Goal: Information Seeking & Learning: Learn about a topic

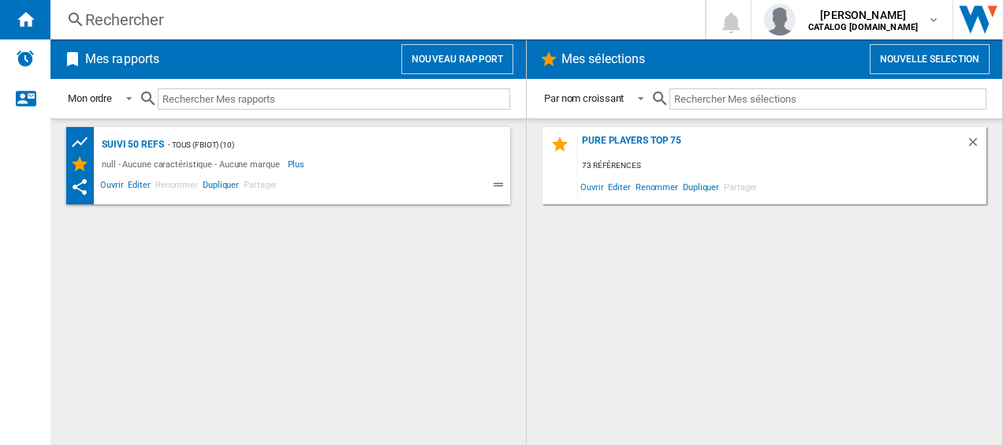
click at [188, 14] on div "Rechercher" at bounding box center [374, 20] width 579 height 22
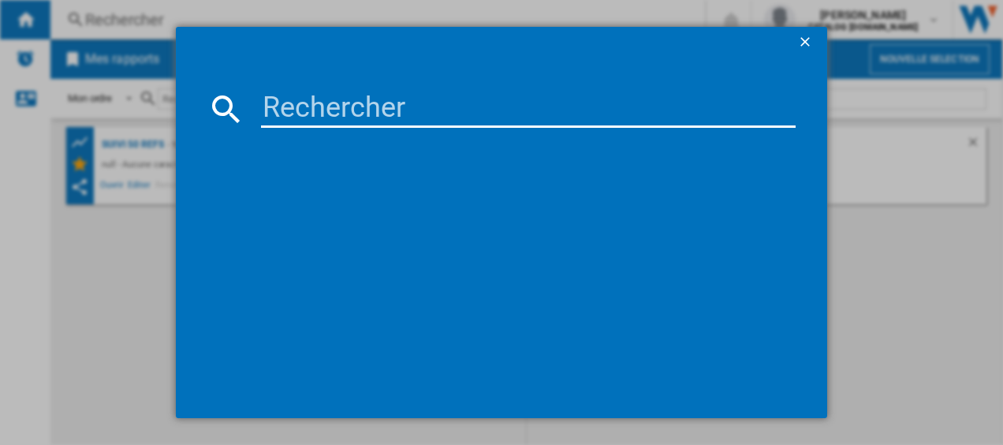
click at [270, 104] on input at bounding box center [528, 109] width 535 height 38
type input "FV6834"
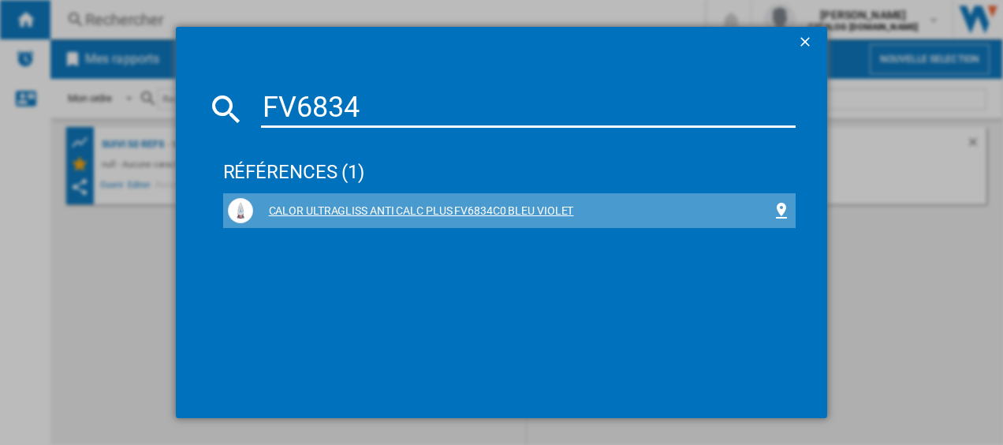
click at [378, 211] on div "CALOR ULTRAGLISS ANTI CALC PLUS FV6834C0 BLEU VIOLET" at bounding box center [513, 211] width 520 height 16
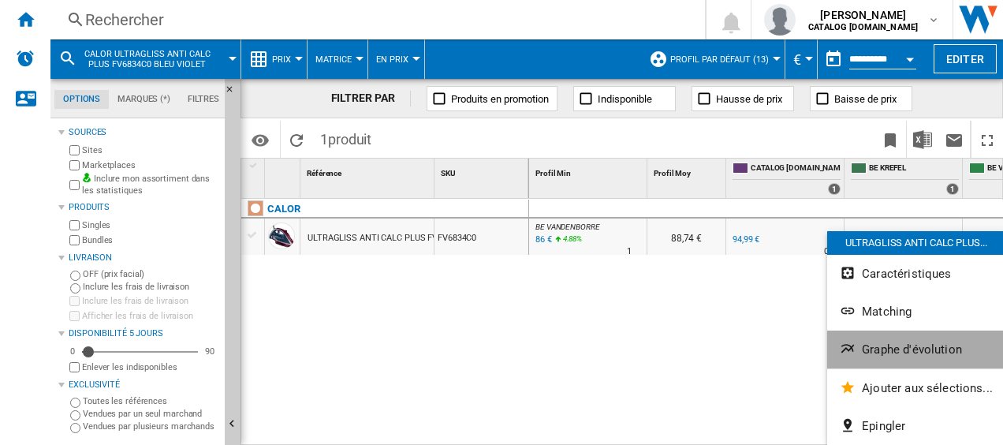
click at [893, 346] on span "Graphe d'évolution" at bounding box center [912, 349] width 100 height 14
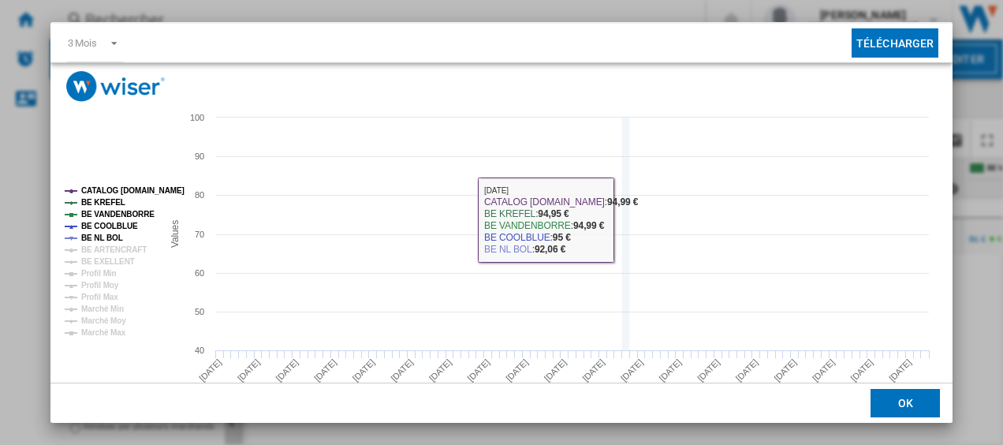
scroll to position [74, 0]
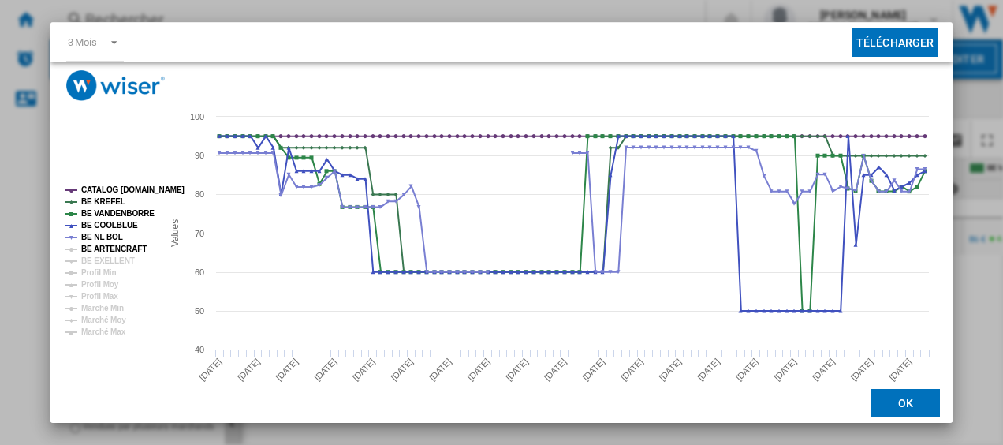
click at [88, 250] on tspan "BE ARTENCRAFT" at bounding box center [113, 248] width 65 height 9
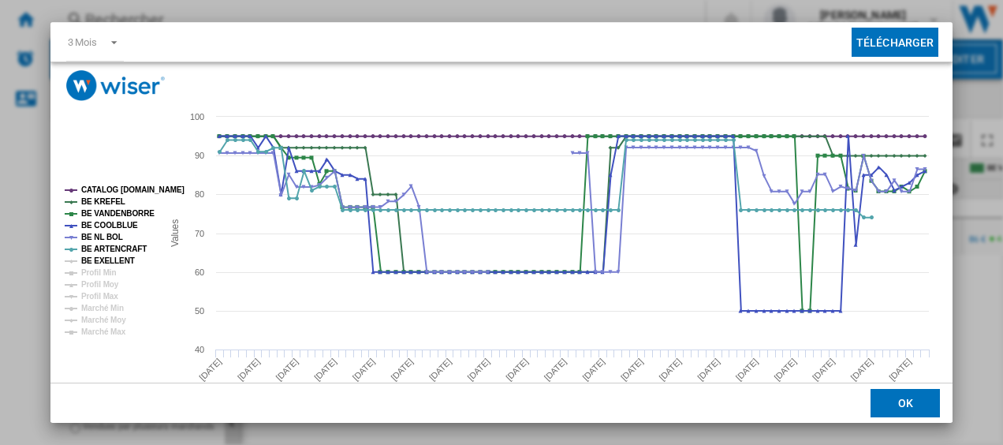
click at [91, 262] on tspan "BE EXELLENT" at bounding box center [108, 260] width 54 height 9
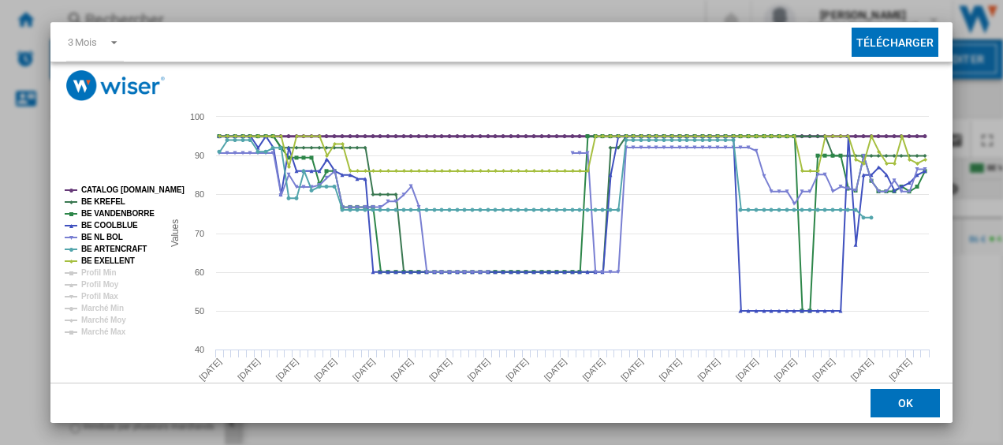
click at [121, 191] on tspan "CATALOG [DOMAIN_NAME]" at bounding box center [132, 189] width 103 height 9
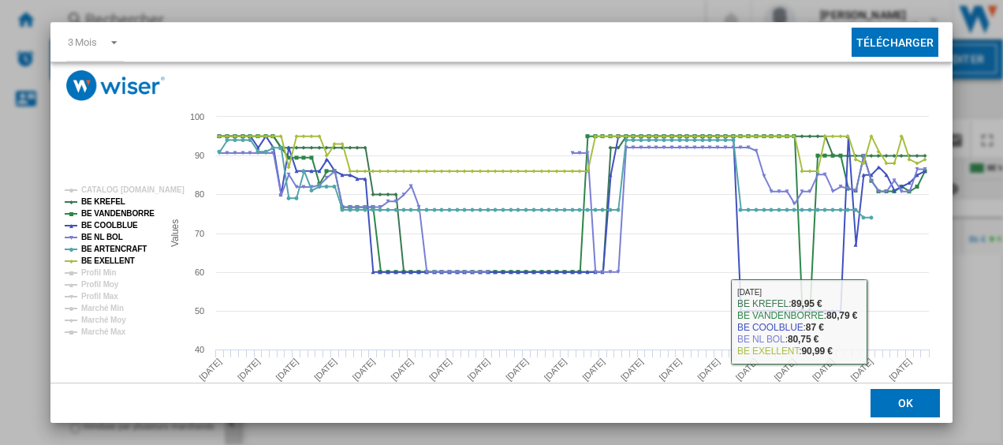
click at [916, 414] on button "OK" at bounding box center [904, 403] width 69 height 28
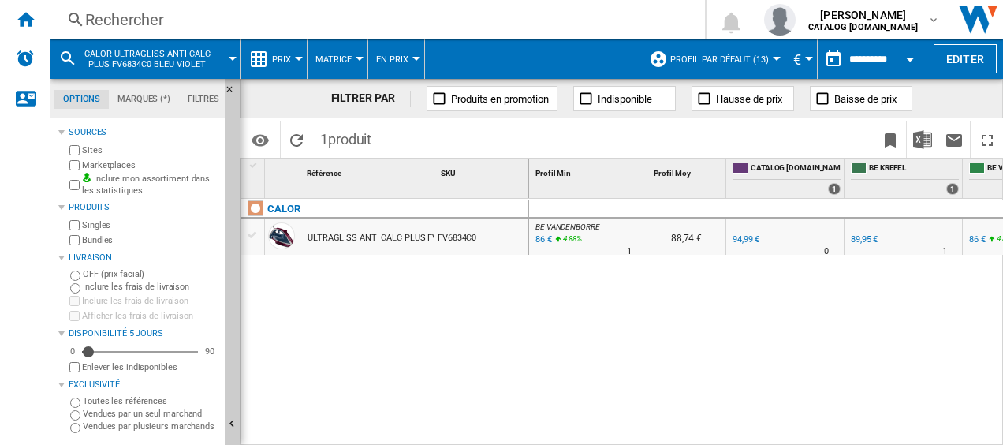
click at [140, 15] on div "Rechercher" at bounding box center [374, 20] width 579 height 22
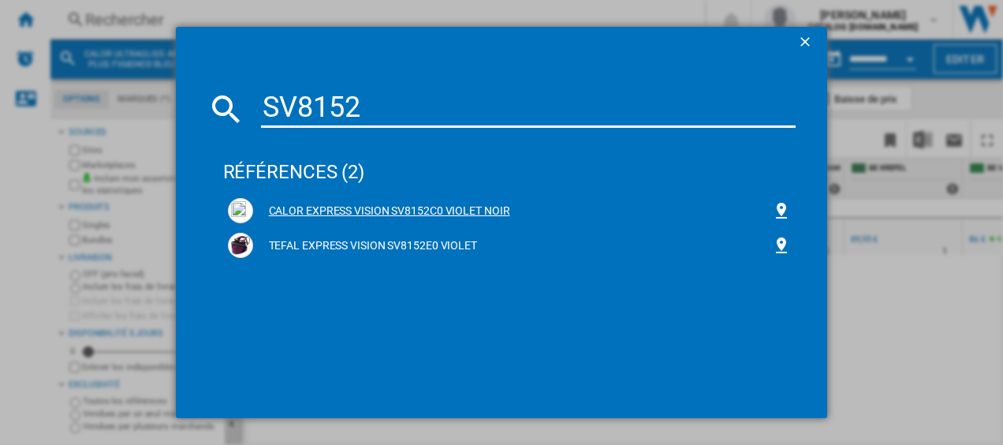
type input "SV8152"
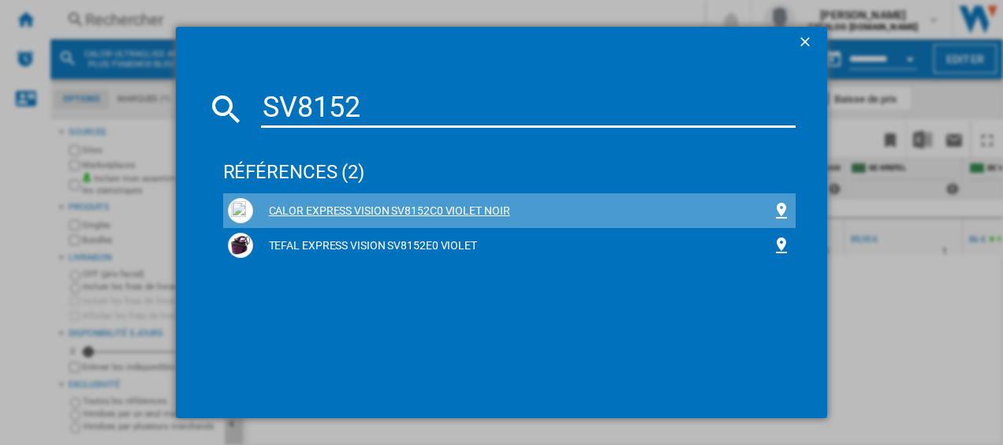
click at [352, 208] on div "CALOR EXPRESS VISION SV8152C0 VIOLET NOIR" at bounding box center [513, 211] width 520 height 16
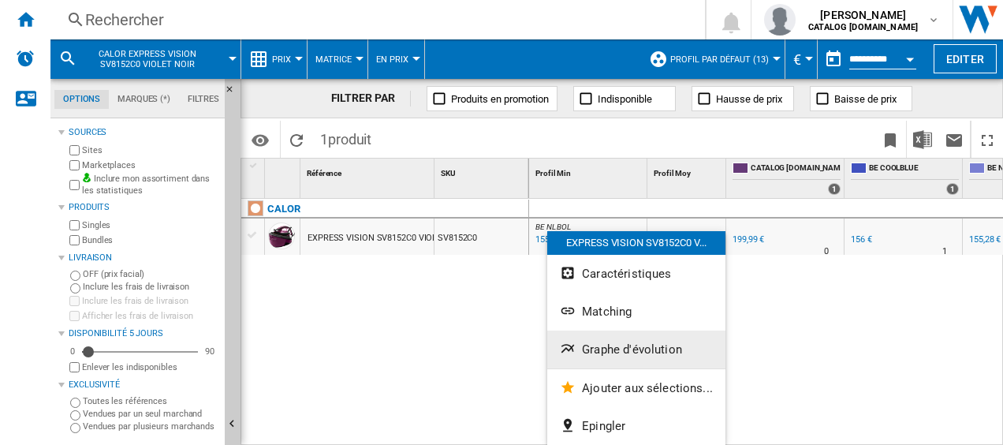
click at [598, 344] on span "Graphe d'évolution" at bounding box center [632, 349] width 100 height 14
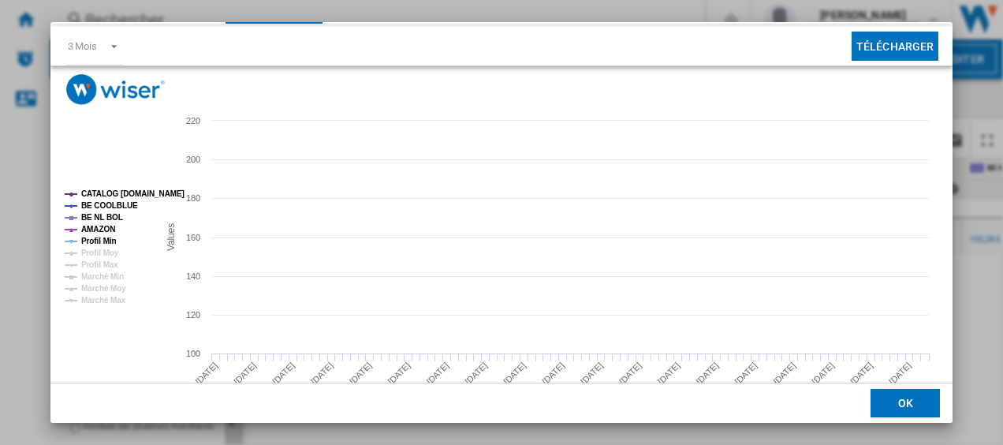
scroll to position [82, 0]
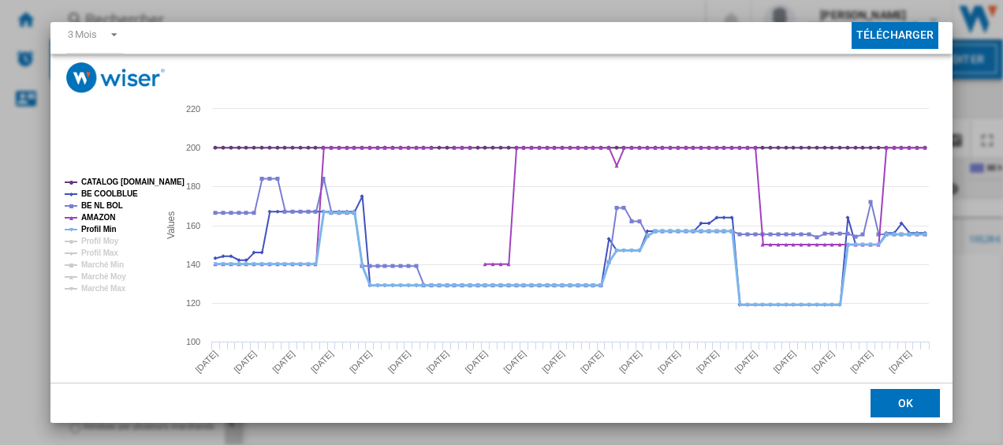
click at [106, 229] on tspan "Profil Min" at bounding box center [98, 229] width 35 height 9
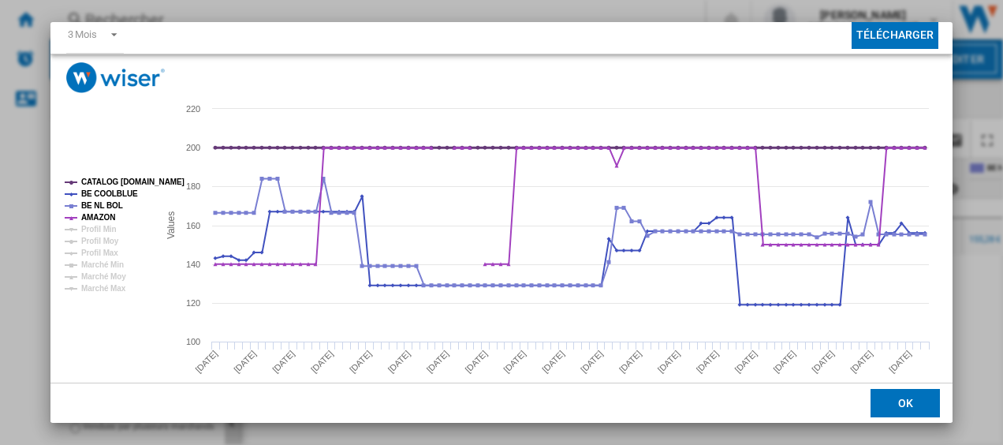
click at [130, 178] on tspan "CATALOG [DOMAIN_NAME]" at bounding box center [132, 181] width 103 height 9
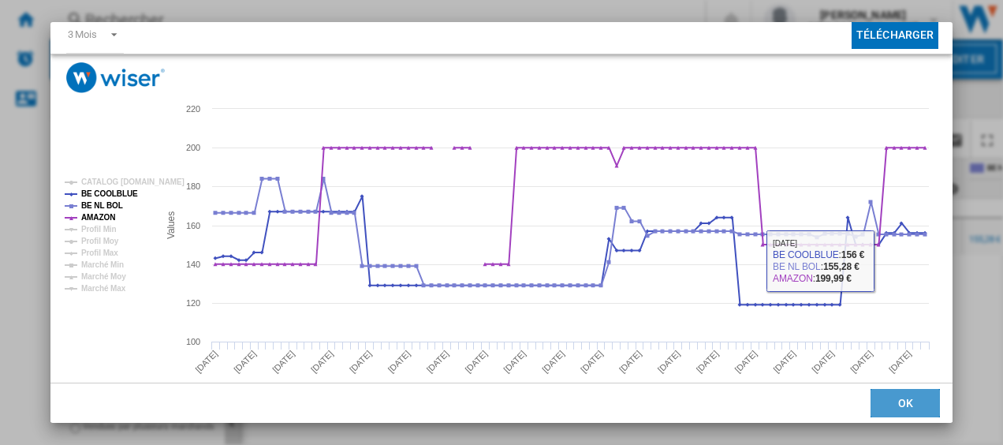
click at [903, 397] on button "OK" at bounding box center [904, 403] width 69 height 28
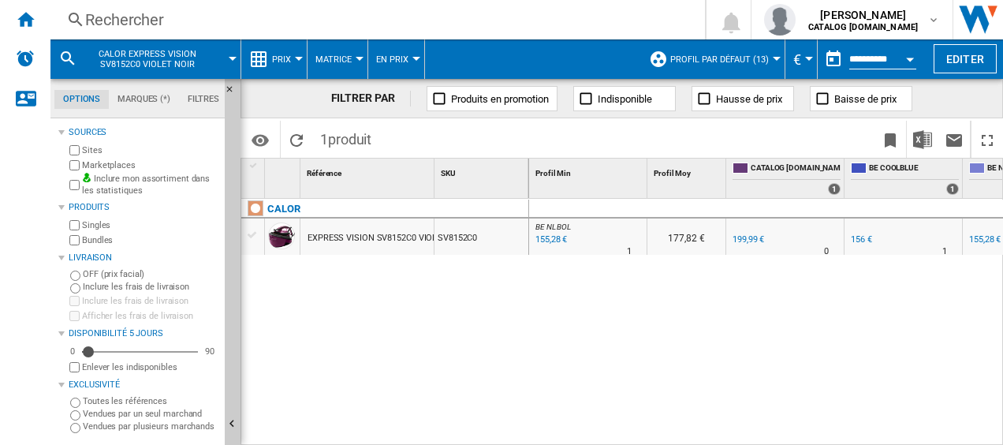
click at [196, 20] on div "Rechercher" at bounding box center [374, 20] width 579 height 22
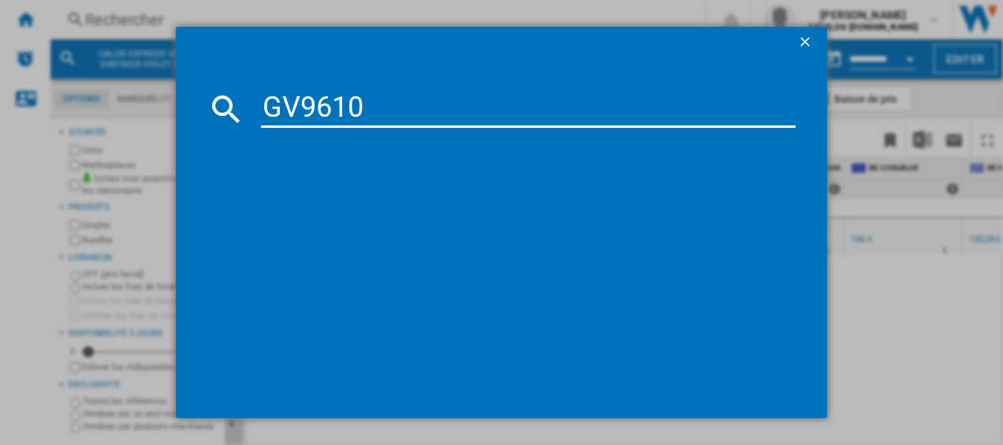
type input "GV9610"
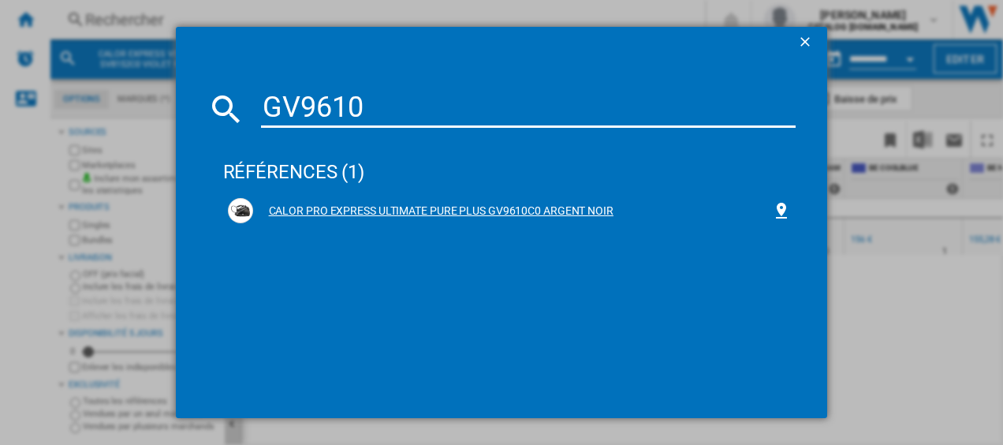
click at [378, 214] on div "CALOR PRO EXPRESS ULTIMATE PURE PLUS GV9610C0 ARGENT NOIR" at bounding box center [513, 211] width 520 height 16
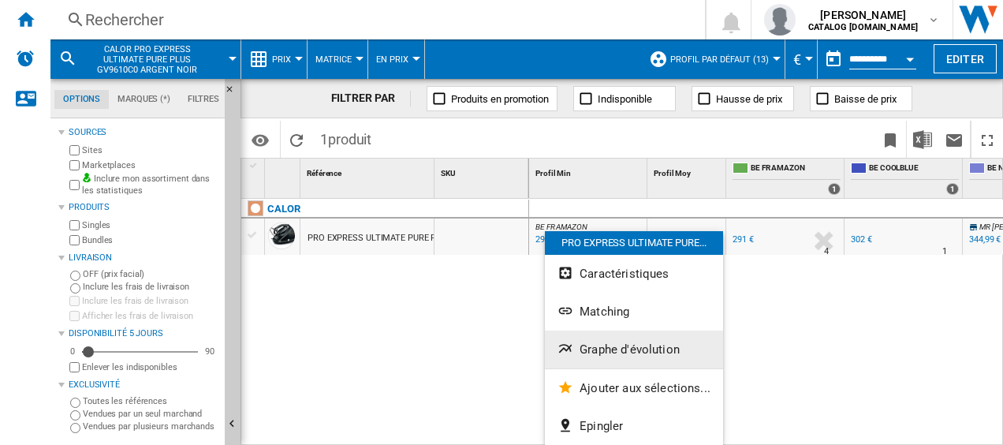
click at [618, 352] on span "Graphe d'évolution" at bounding box center [630, 349] width 100 height 14
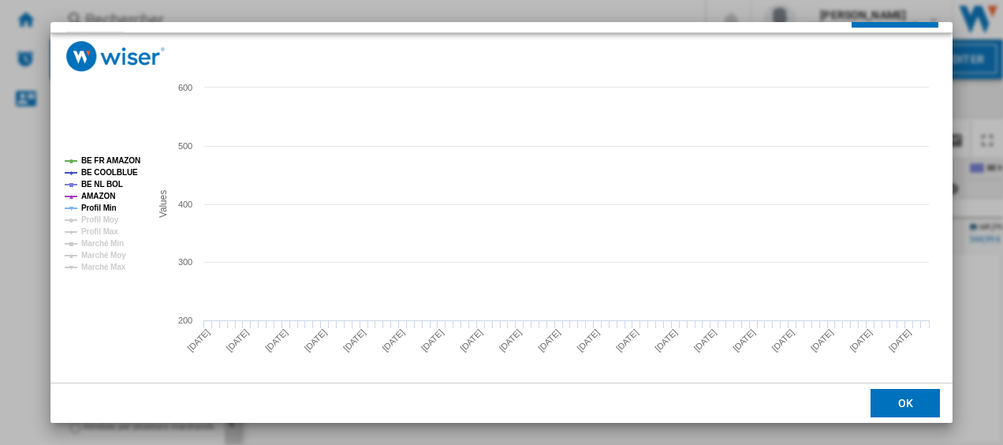
scroll to position [107, 0]
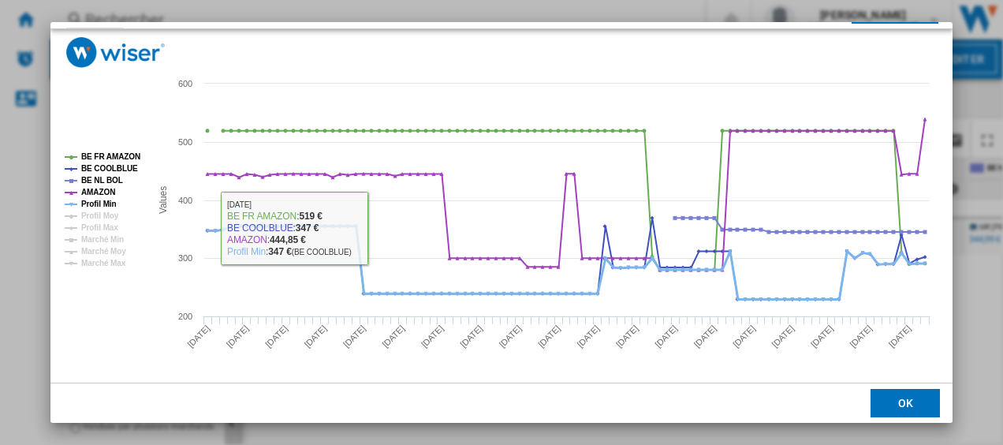
click at [108, 200] on tspan "Profil Min" at bounding box center [98, 203] width 35 height 9
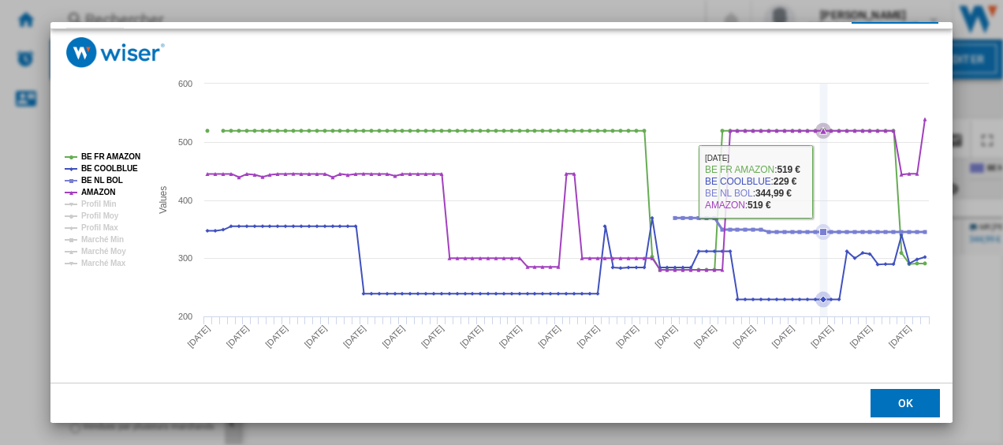
scroll to position [0, 0]
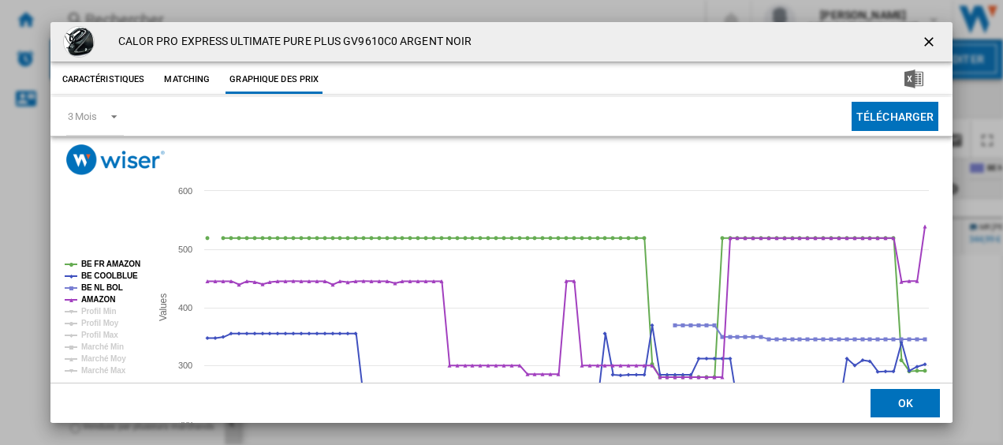
click at [921, 46] on ng-md-icon "getI18NText('BUTTONS.CLOSE_DIALOG')" at bounding box center [930, 43] width 19 height 19
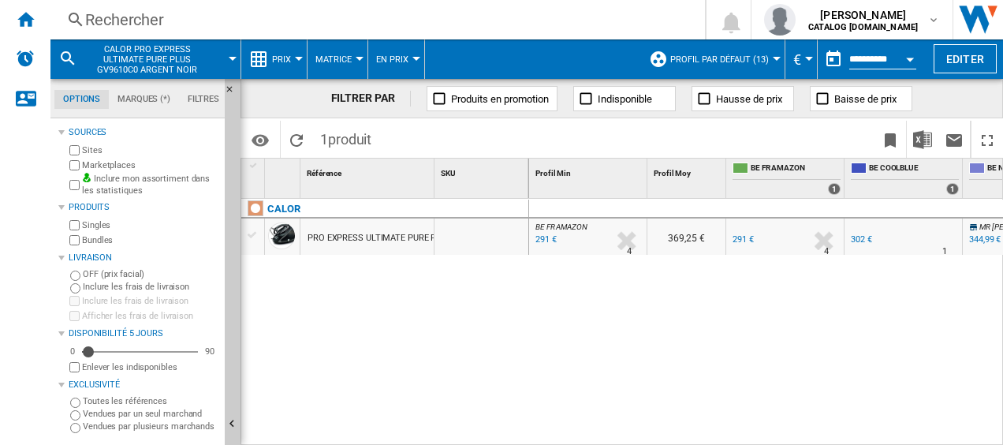
click at [124, 17] on div "Rechercher" at bounding box center [374, 20] width 579 height 22
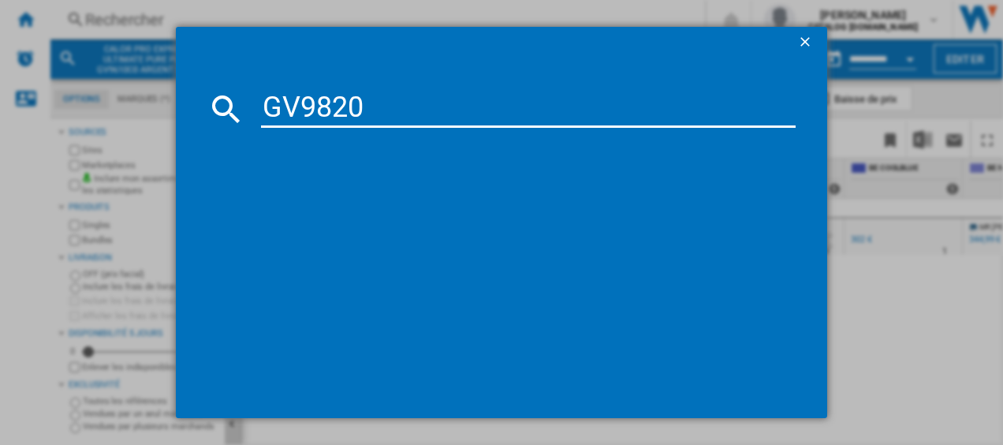
type input "GV9820"
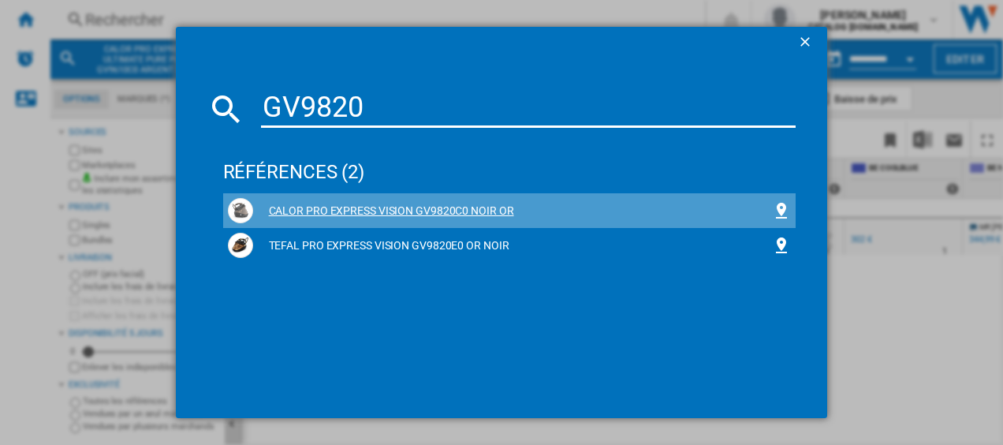
click at [371, 208] on div "CALOR PRO EXPRESS VISION GV9820C0 NOIR OR" at bounding box center [513, 211] width 520 height 16
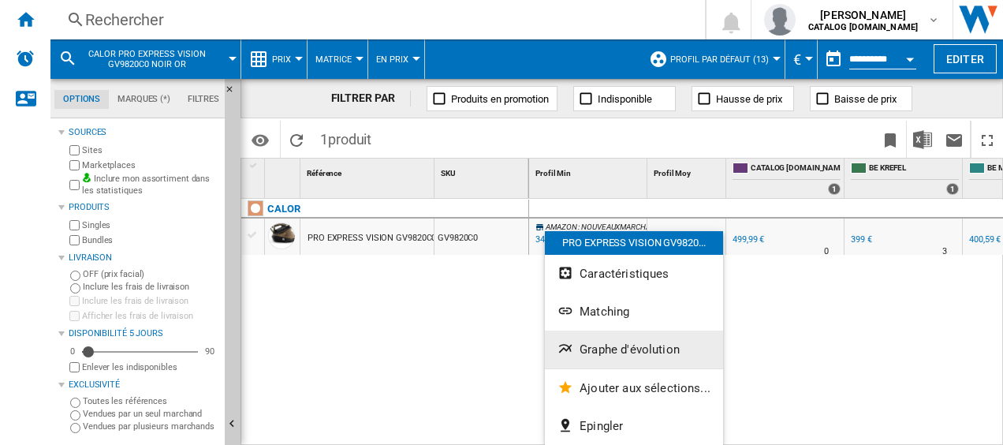
click at [653, 348] on span "Graphe d'évolution" at bounding box center [630, 349] width 100 height 14
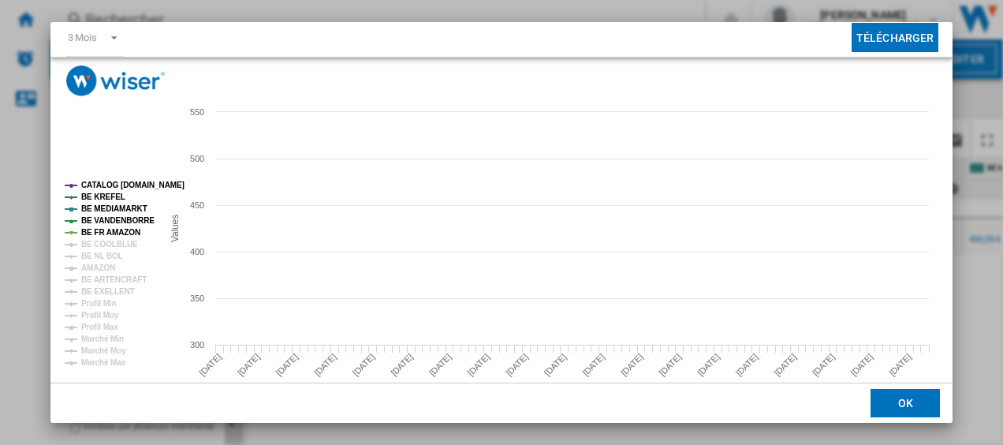
scroll to position [80, 0]
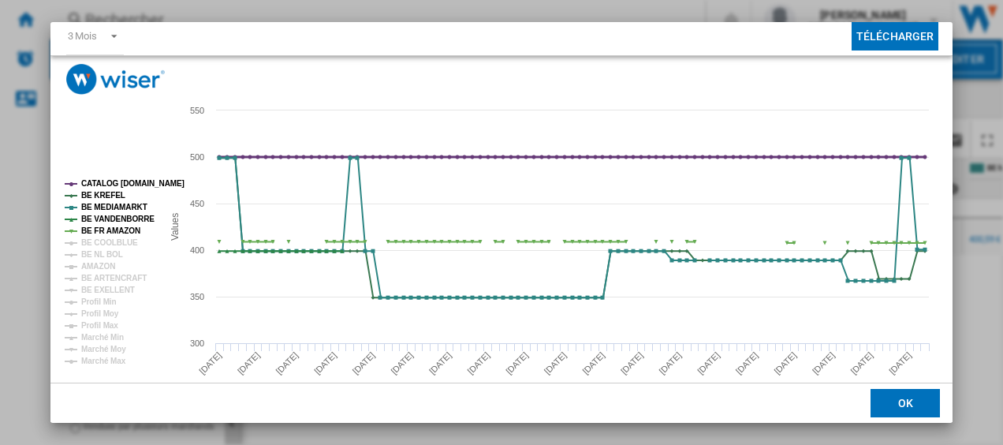
click at [140, 179] on tspan "CATALOG [DOMAIN_NAME]" at bounding box center [132, 183] width 103 height 9
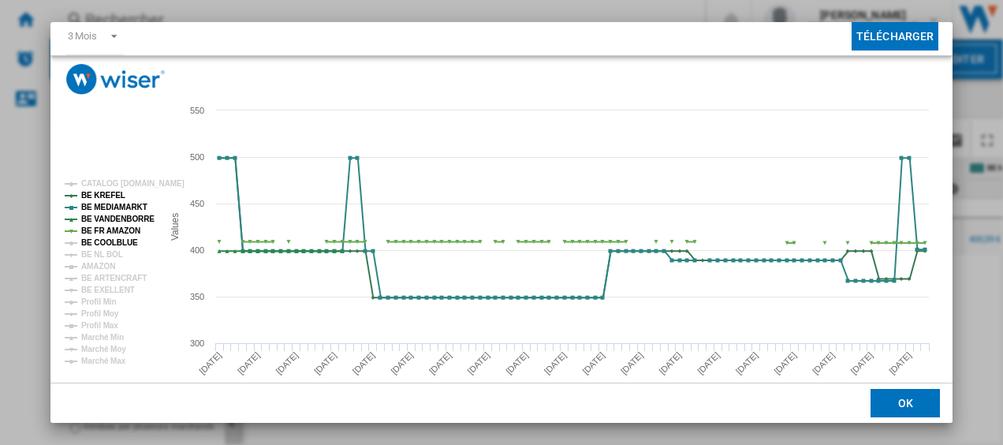
click at [110, 240] on tspan "BE COOLBLUE" at bounding box center [109, 242] width 57 height 9
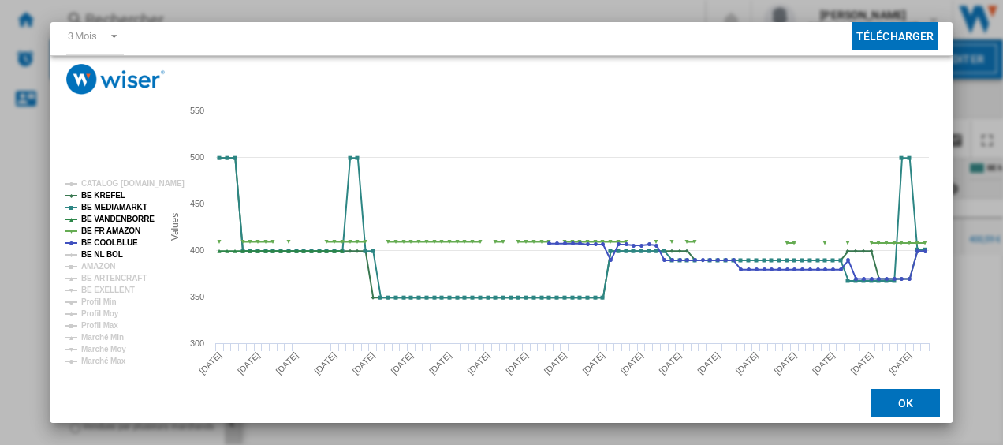
click at [104, 252] on tspan "BE NL BOL" at bounding box center [102, 254] width 42 height 9
click at [102, 265] on tspan "AMAZON" at bounding box center [98, 266] width 34 height 9
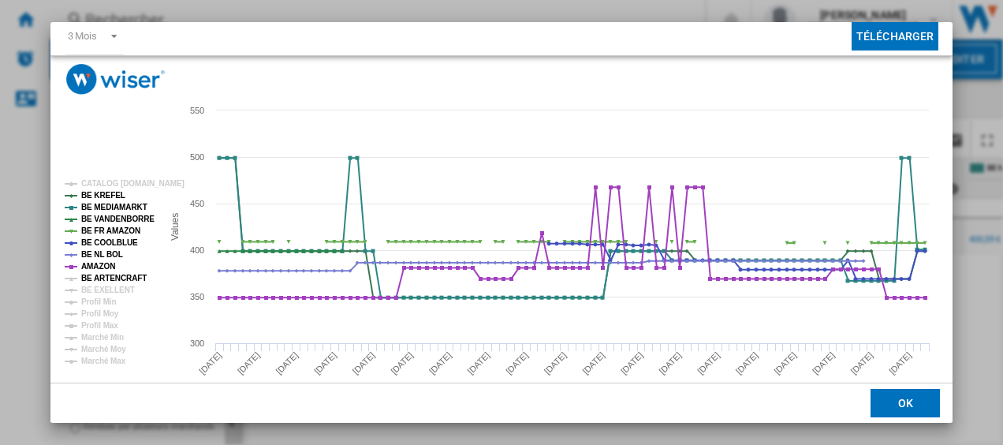
click at [100, 277] on tspan "BE ARTENCRAFT" at bounding box center [113, 278] width 65 height 9
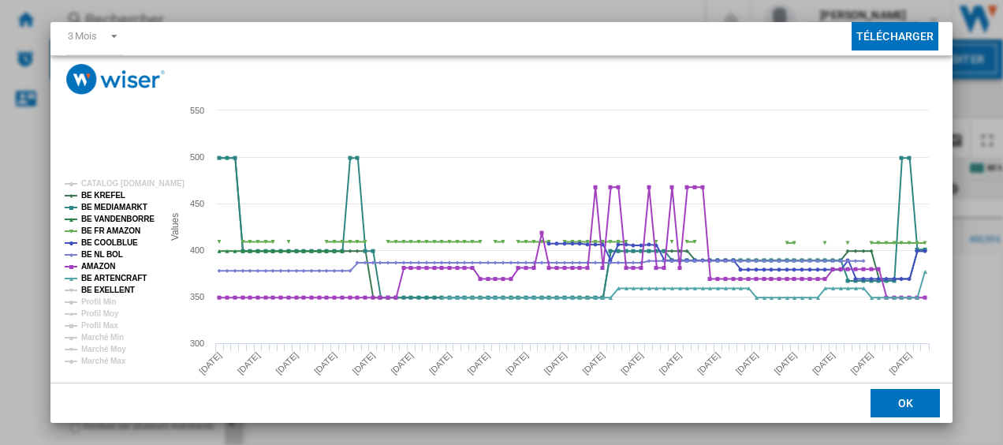
click at [98, 289] on tspan "BE EXELLENT" at bounding box center [108, 289] width 54 height 9
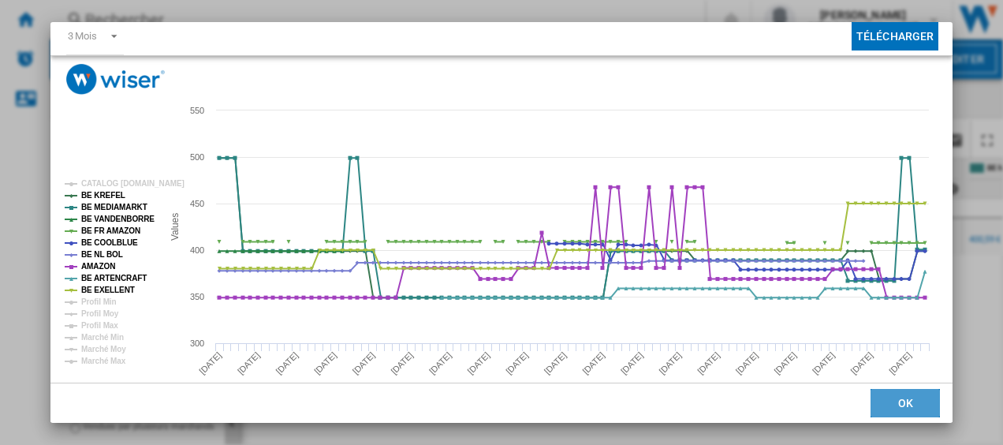
click at [893, 407] on button "OK" at bounding box center [904, 403] width 69 height 28
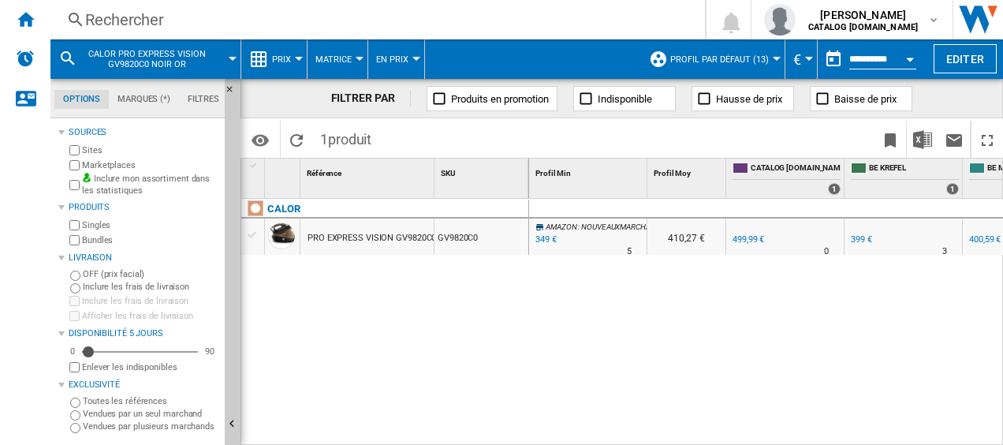
click at [148, 23] on div "Rechercher" at bounding box center [374, 20] width 579 height 22
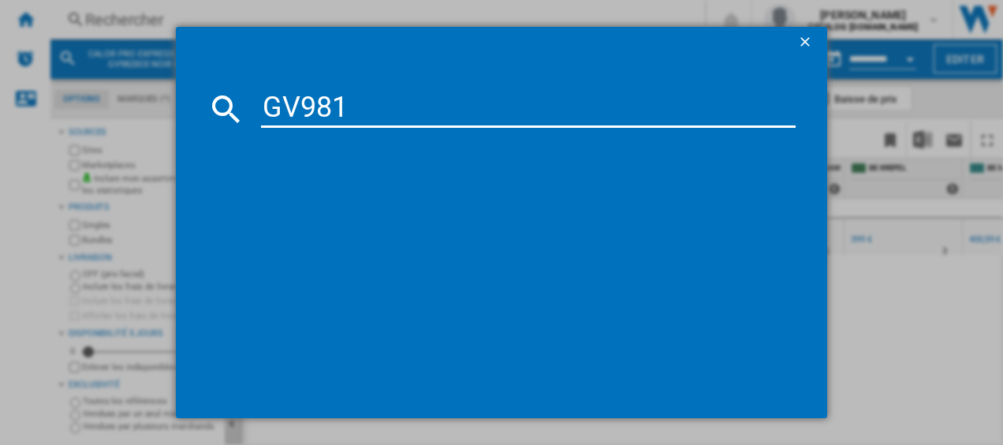
type input "GV9810"
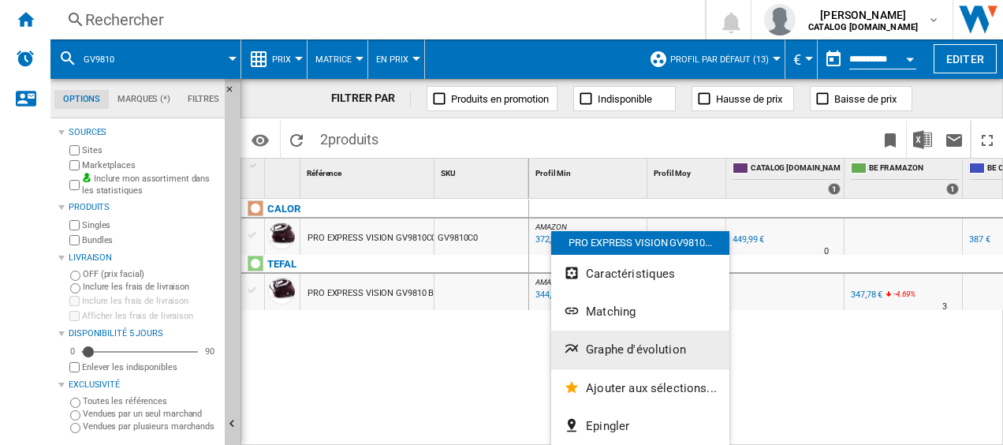
click at [624, 343] on span "Graphe d'évolution" at bounding box center [636, 349] width 100 height 14
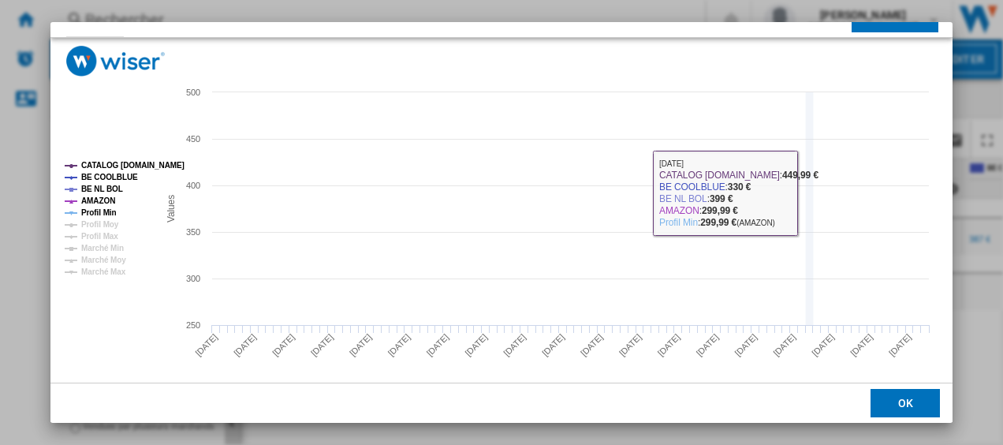
scroll to position [103, 0]
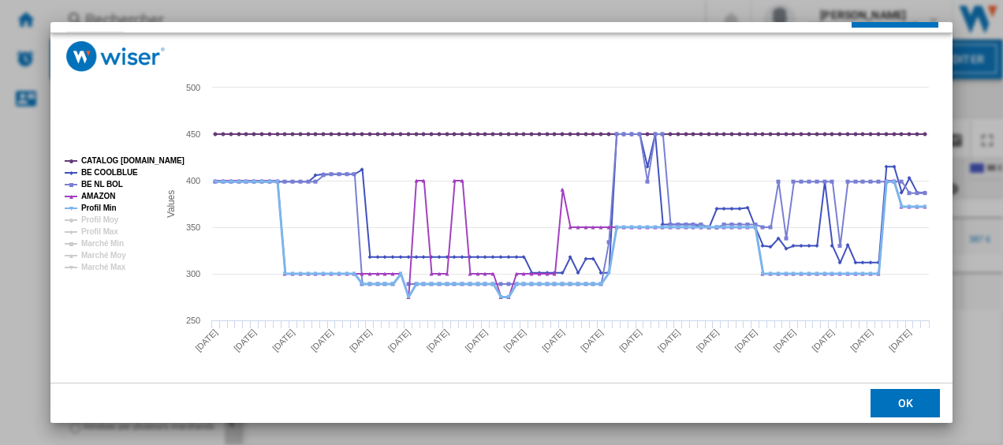
click at [91, 207] on tspan "Profil Min" at bounding box center [98, 207] width 35 height 9
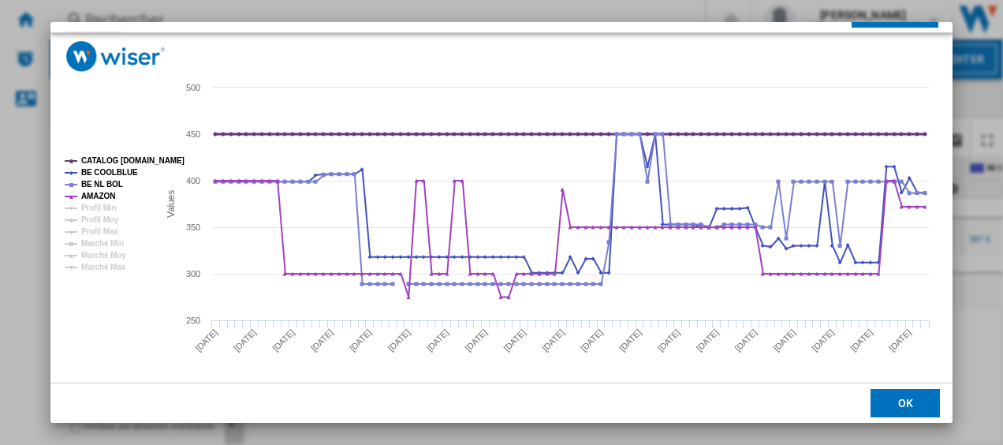
click at [132, 156] on tspan "CATALOG [DOMAIN_NAME]" at bounding box center [132, 160] width 103 height 9
